Goal: Information Seeking & Learning: Check status

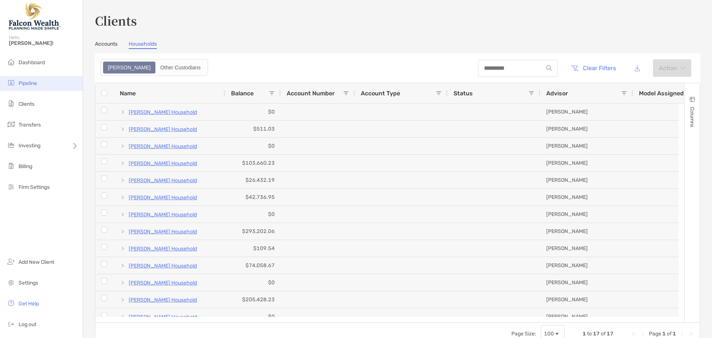
scroll to position [37, 0]
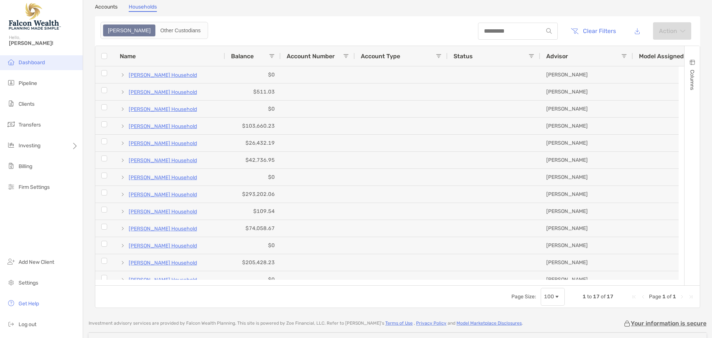
click at [23, 60] on span "Dashboard" at bounding box center [32, 62] width 26 height 6
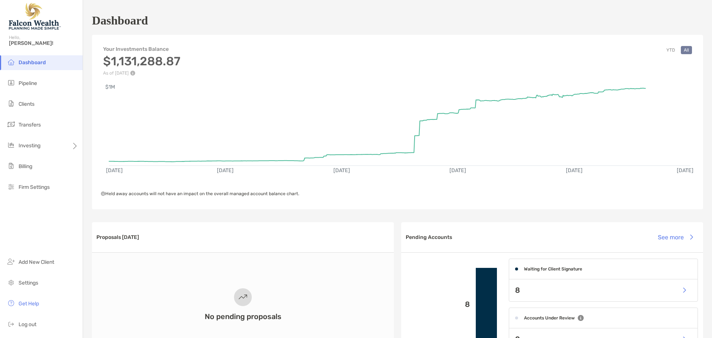
scroll to position [37, 0]
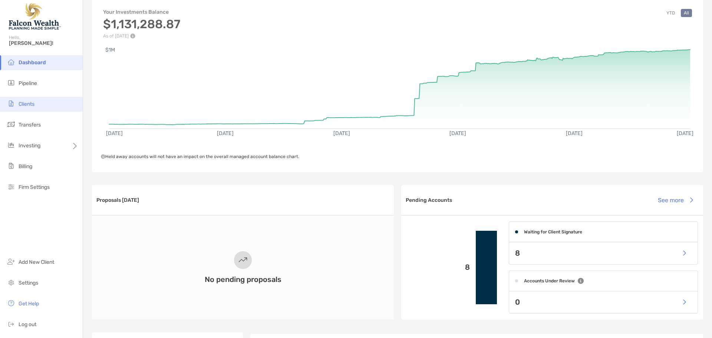
click at [25, 98] on li "Clients" at bounding box center [41, 104] width 83 height 15
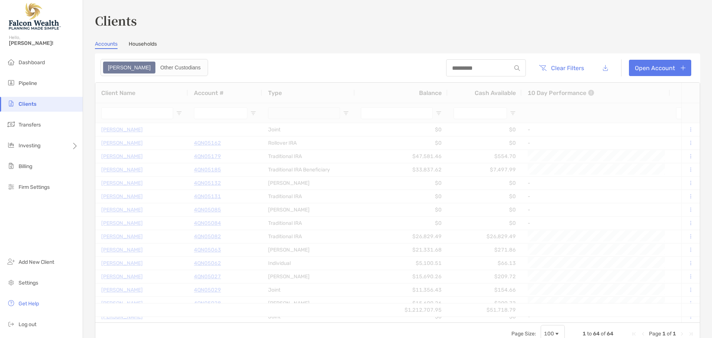
type input "*****"
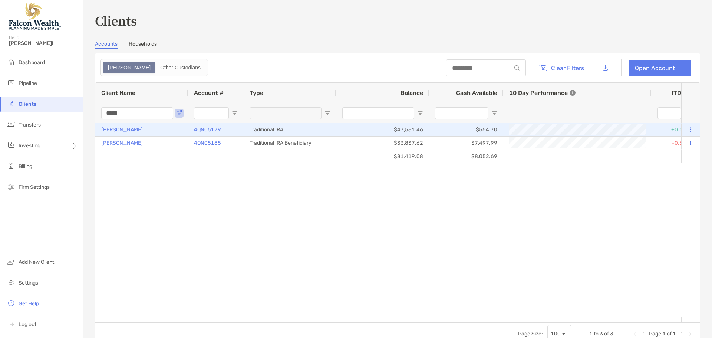
drag, startPoint x: 126, startPoint y: 131, endPoint x: 160, endPoint y: 122, distance: 35.3
click at [126, 131] on p "[PERSON_NAME]" at bounding box center [122, 129] width 42 height 9
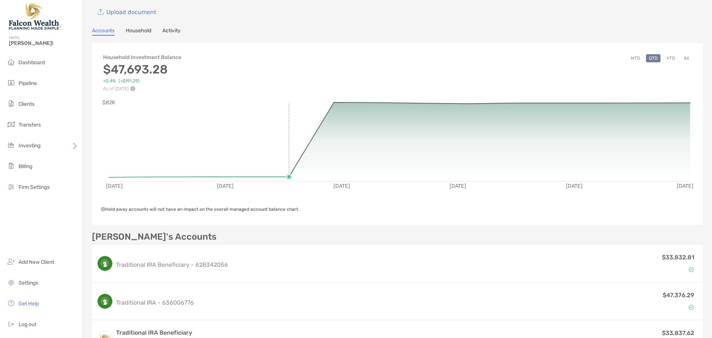
scroll to position [111, 0]
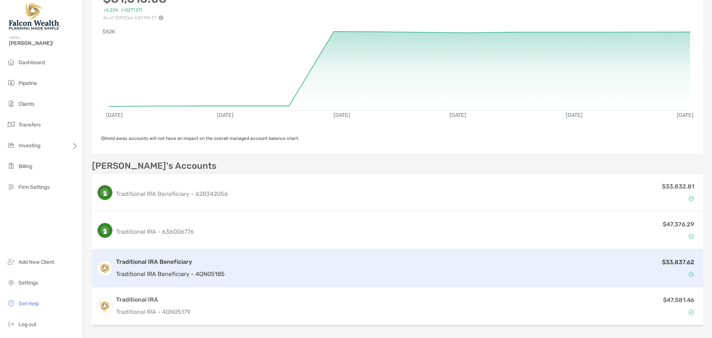
click at [171, 266] on h3 "Traditional IRA Beneficiary" at bounding box center [170, 261] width 109 height 9
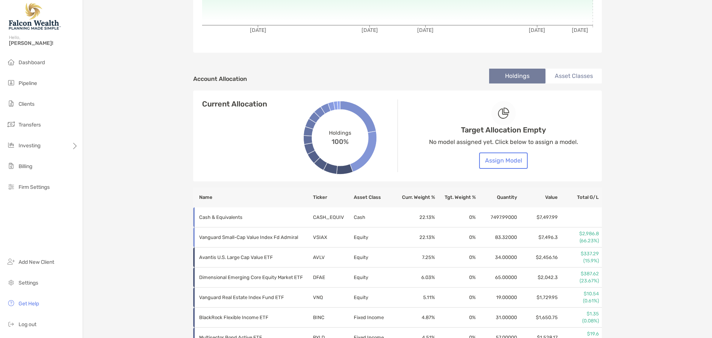
scroll to position [168, 0]
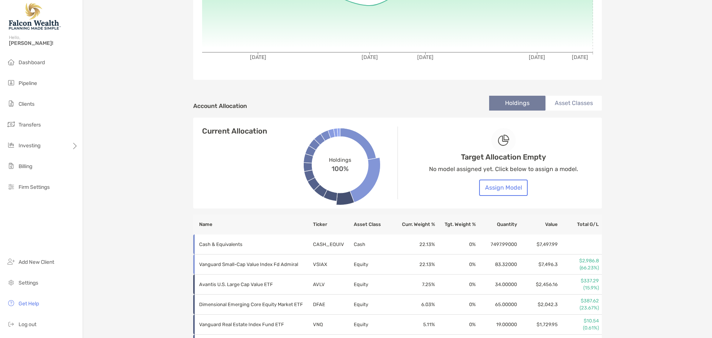
click at [118, 14] on div "[PERSON_NAME] Traditional IRA Beneficiary - Traditional IRA Beneficiary 4QN0518…" at bounding box center [397, 193] width 629 height 723
